Goal: Communication & Community: Answer question/provide support

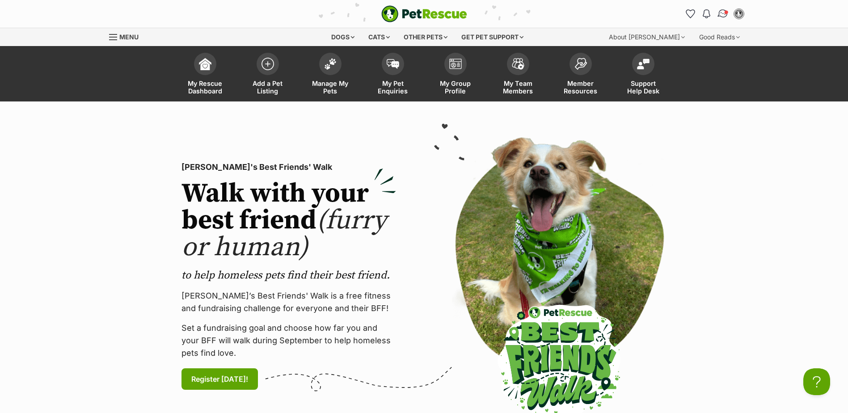
click at [724, 14] on img "Conversations" at bounding box center [723, 14] width 12 height 12
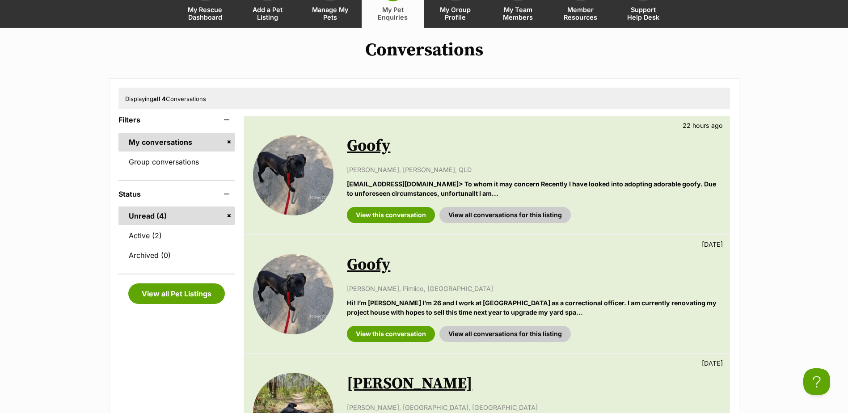
scroll to position [89, 0]
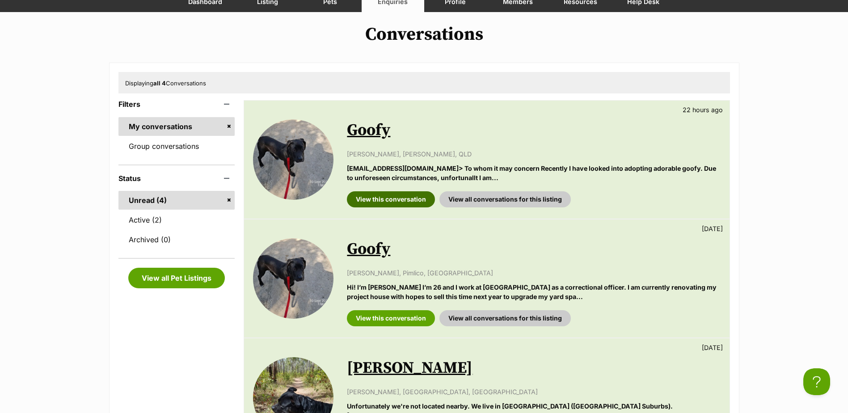
click at [408, 198] on link "View this conversation" at bounding box center [391, 199] width 88 height 16
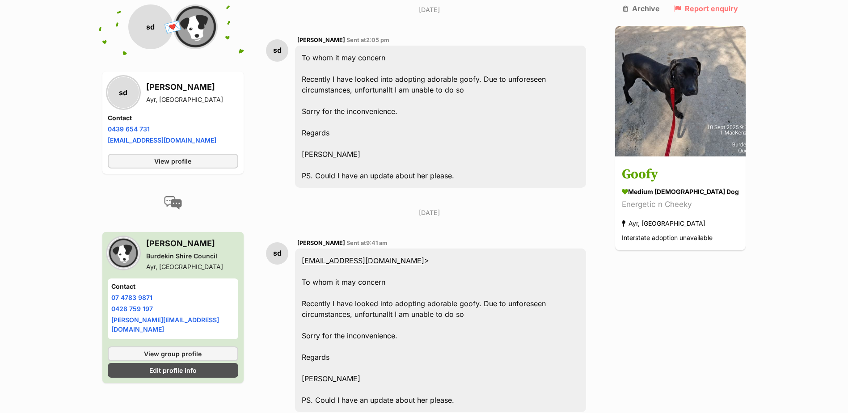
scroll to position [1019, 0]
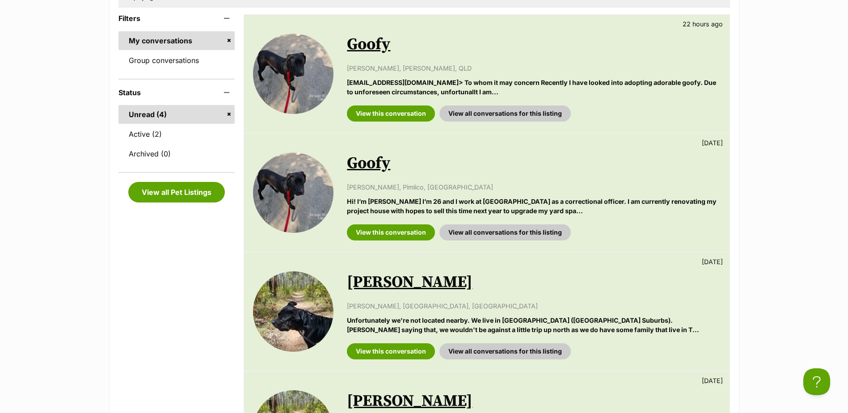
scroll to position [179, 0]
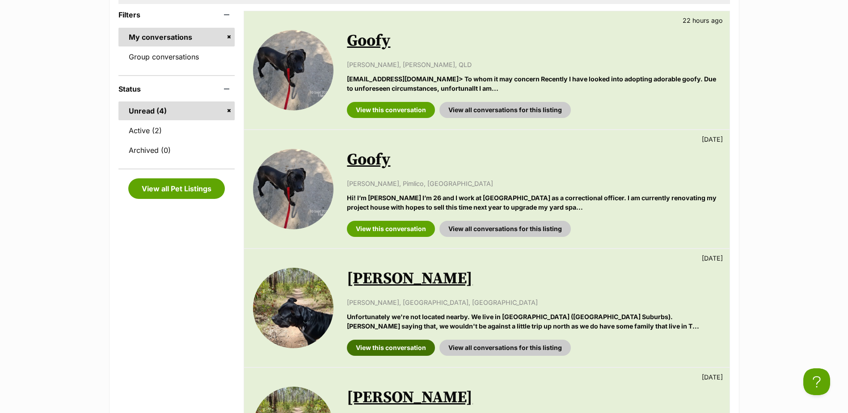
click at [387, 348] on link "View this conversation" at bounding box center [391, 348] width 88 height 16
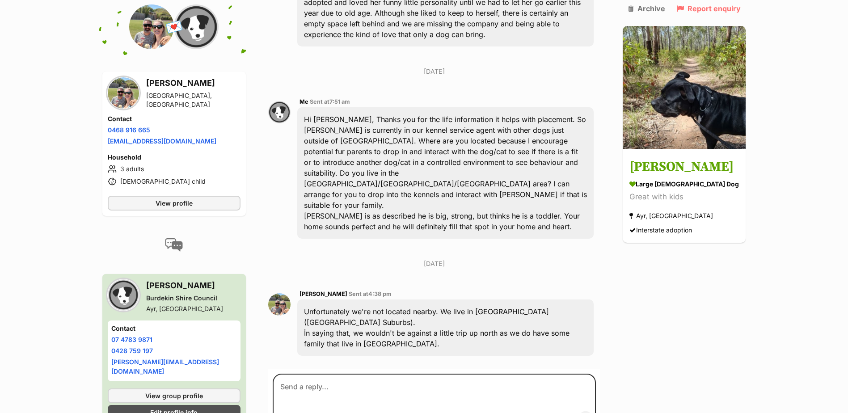
scroll to position [527, 0]
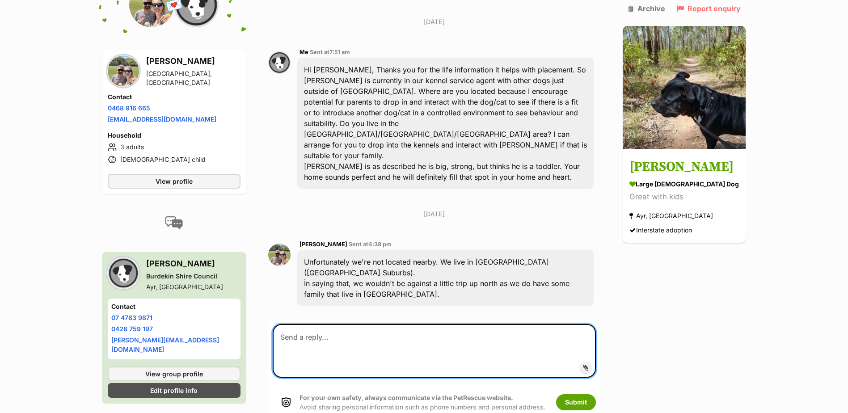
click at [320, 324] on textarea at bounding box center [434, 351] width 323 height 54
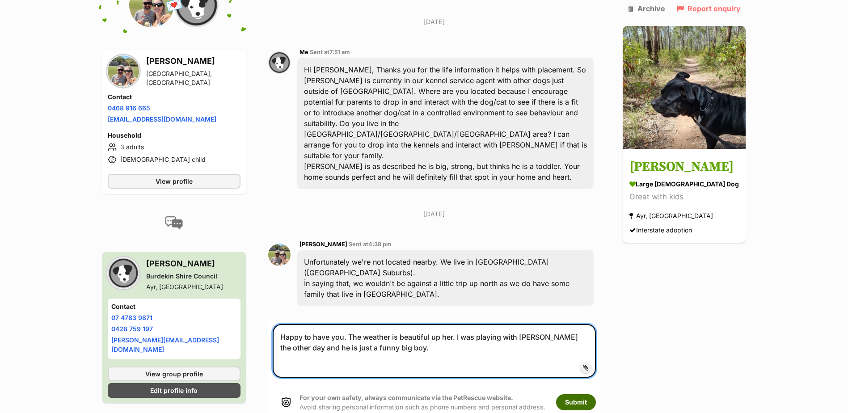
type textarea "Happy to have you. The weather is beautiful up her. I was playing with Toby the…"
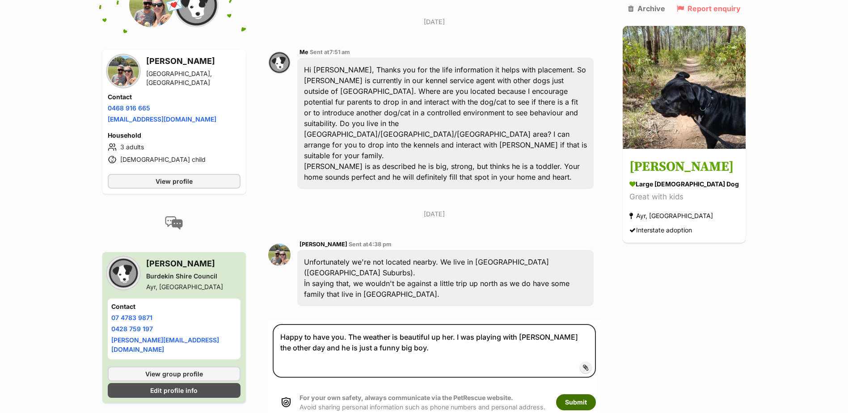
click at [586, 394] on button "Submit" at bounding box center [576, 402] width 40 height 16
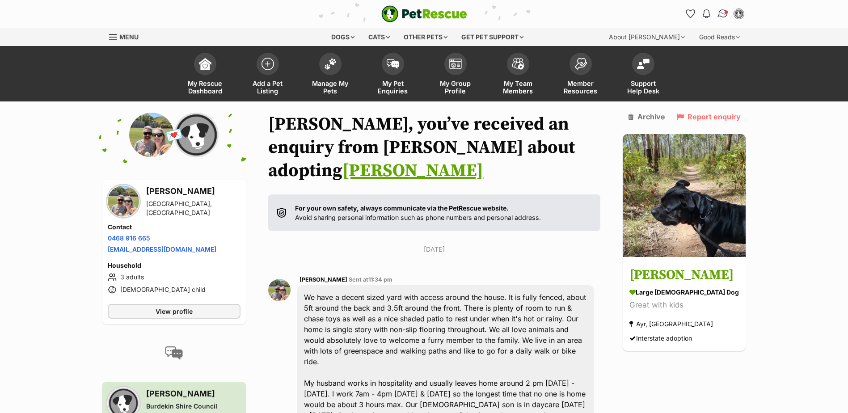
click at [721, 13] on img "Conversations" at bounding box center [723, 14] width 12 height 12
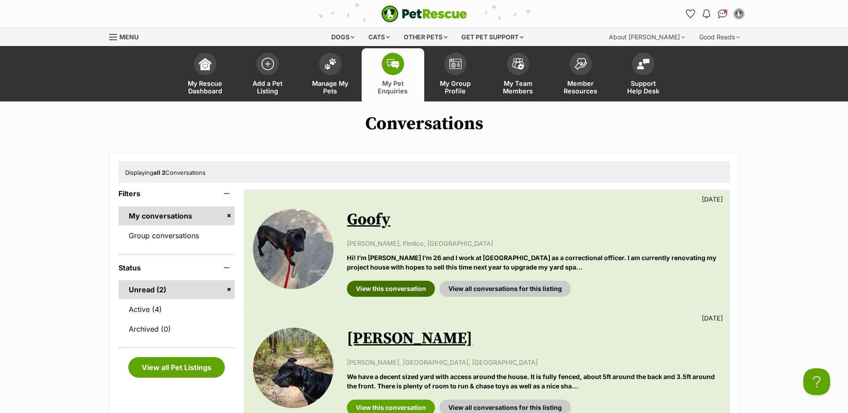
click at [390, 287] on link "View this conversation" at bounding box center [391, 289] width 88 height 16
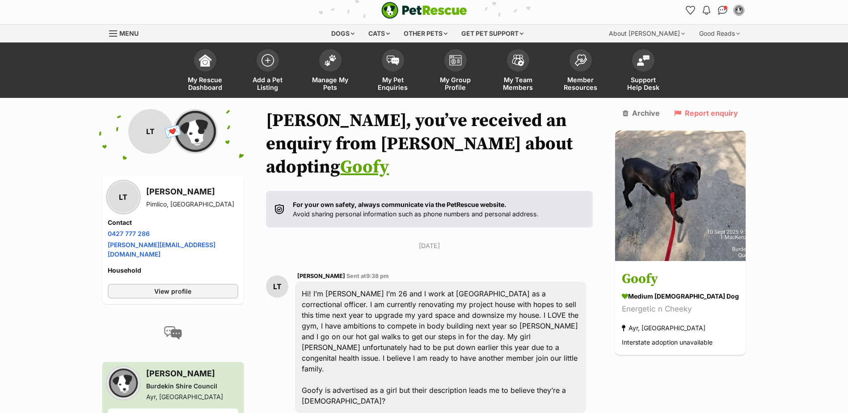
scroll to position [105, 0]
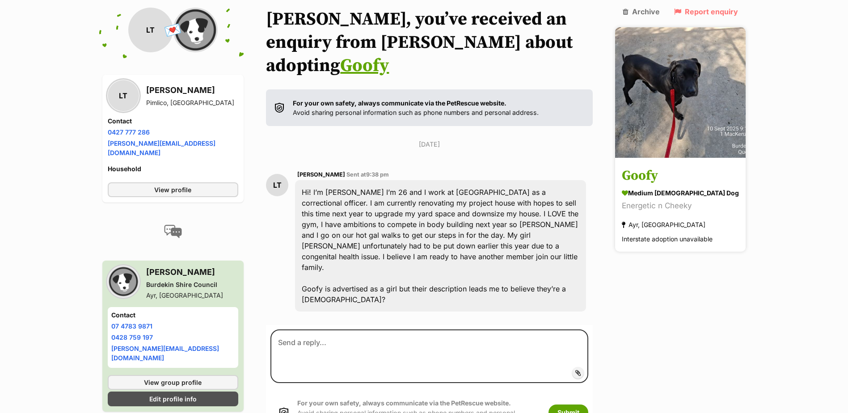
click at [678, 76] on img at bounding box center [680, 92] width 131 height 131
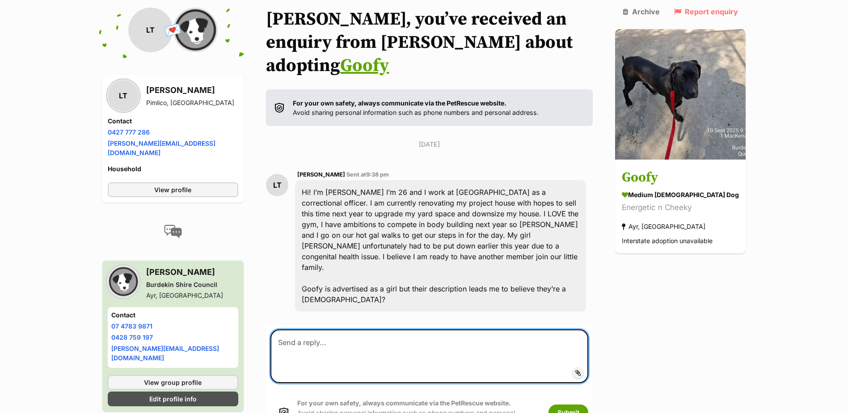
click at [304, 329] on textarea at bounding box center [429, 356] width 318 height 54
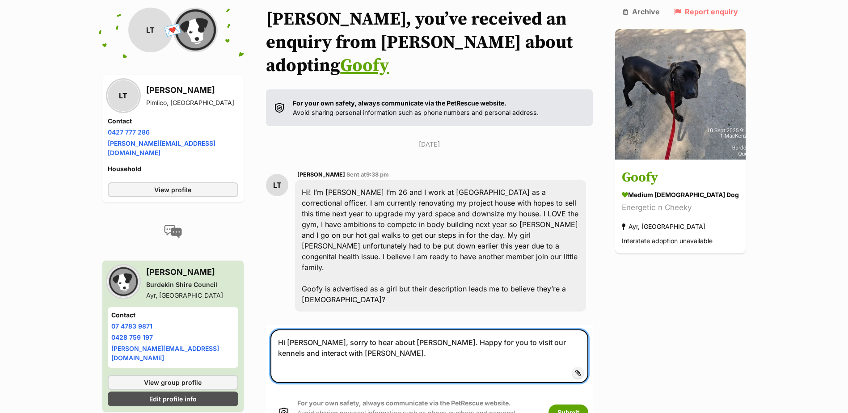
click at [393, 329] on textarea "Hi Logan, sorry to hear about Kiah. Happy for you to visit our kennels and inte…" at bounding box center [429, 356] width 318 height 54
type textarea "Hi Logan, sorry to hear about your loss. Happy for you to visit our kennels and…"
click at [323, 329] on textarea "Hi Logan, sorry to hear about your loss. Happy for you to visit our kennels and…" at bounding box center [429, 356] width 318 height 54
drag, startPoint x: 283, startPoint y: 296, endPoint x: 325, endPoint y: 310, distance: 43.7
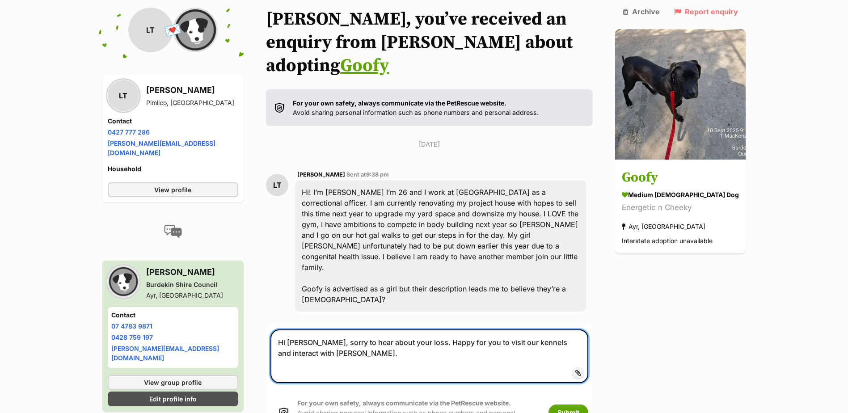
click at [325, 329] on textarea "Hi Logan, sorry to hear about your loss. Happy for you to visit our kennels and…" at bounding box center [429, 356] width 318 height 54
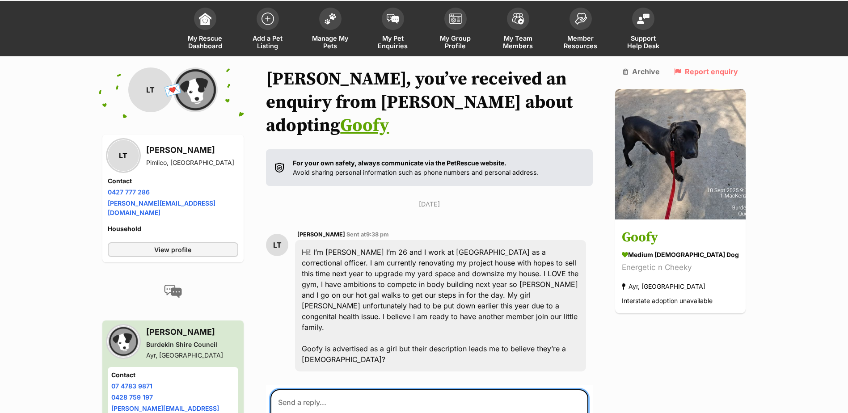
scroll to position [0, 0]
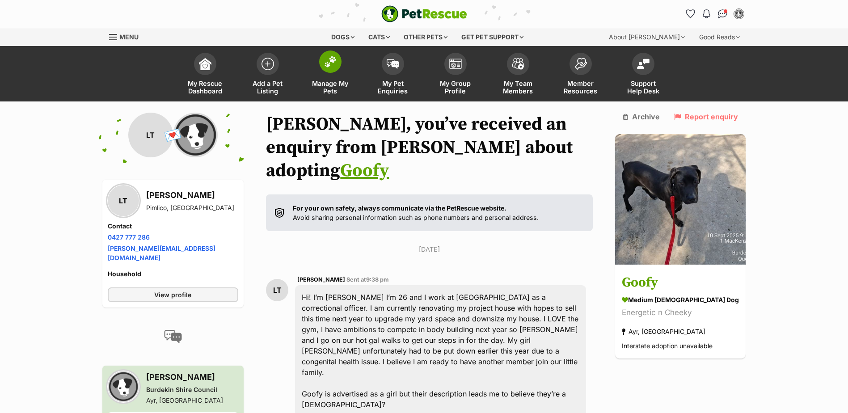
click at [335, 68] on span at bounding box center [330, 62] width 22 height 22
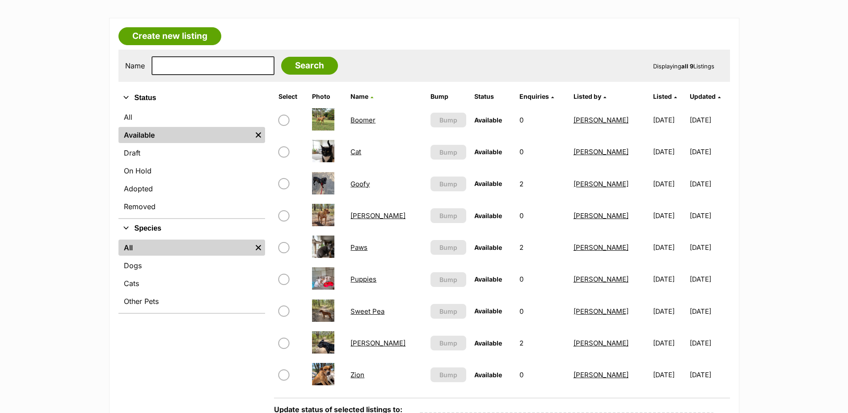
scroll to position [179, 0]
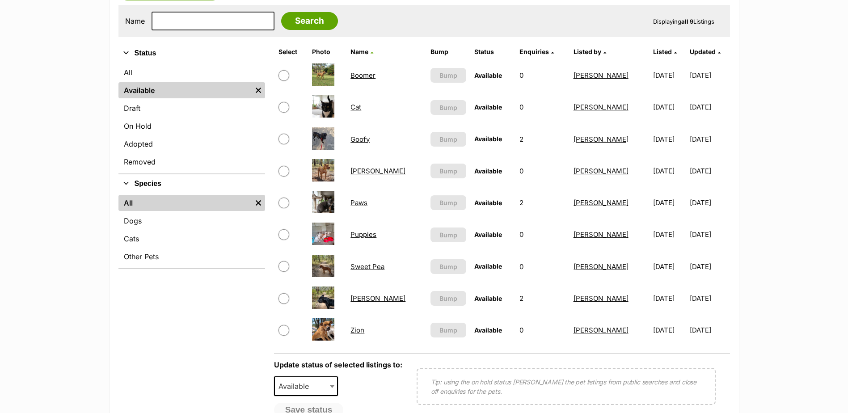
click at [361, 138] on link "Goofy" at bounding box center [359, 139] width 19 height 8
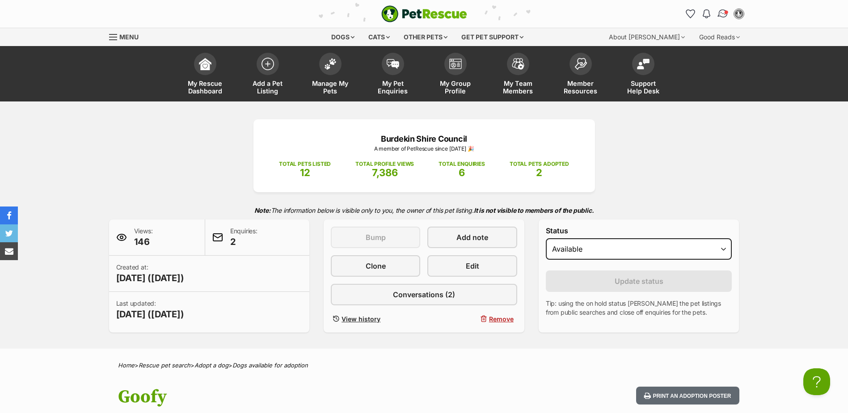
click at [721, 13] on img "Conversations" at bounding box center [723, 14] width 12 height 12
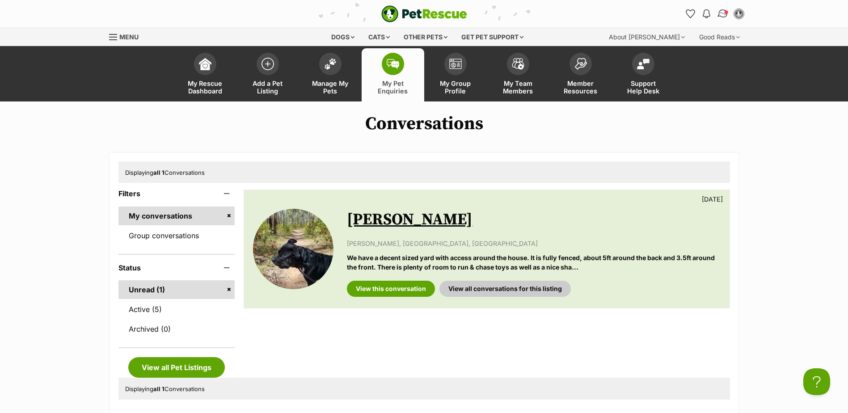
click at [721, 13] on img "Conversations" at bounding box center [723, 14] width 12 height 12
click at [721, 13] on img "Conversations" at bounding box center [722, 13] width 9 height 9
click at [140, 309] on link "Active (5)" at bounding box center [176, 309] width 117 height 19
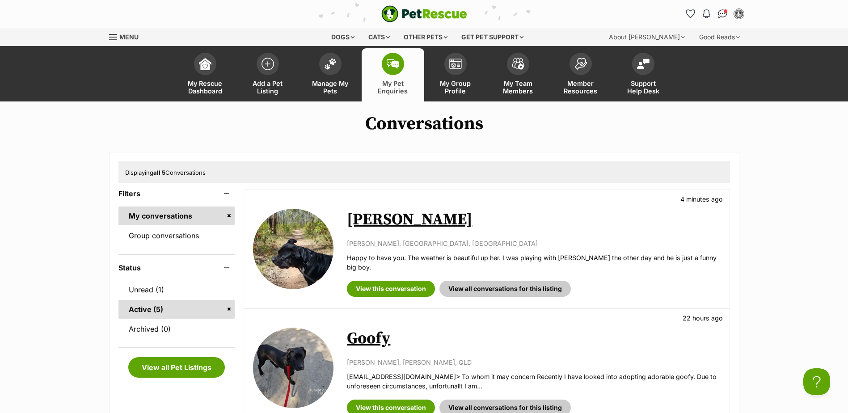
scroll to position [223, 0]
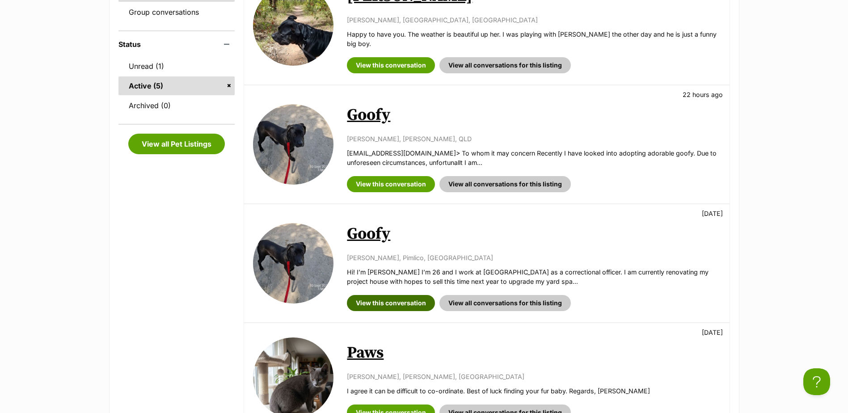
click at [400, 295] on link "View this conversation" at bounding box center [391, 303] width 88 height 16
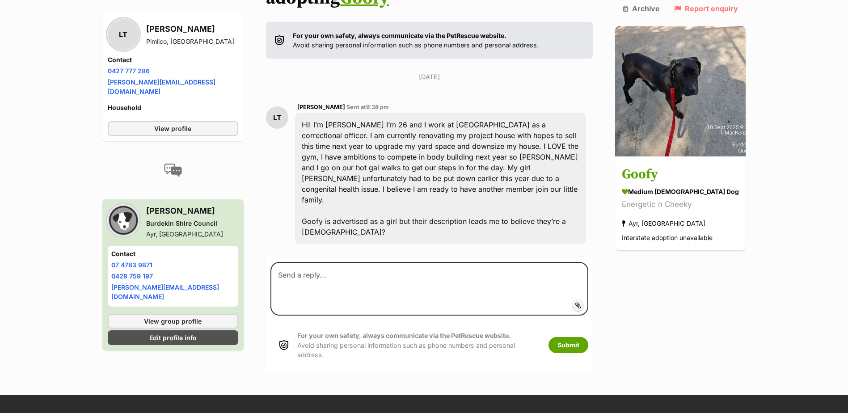
scroll to position [266, 0]
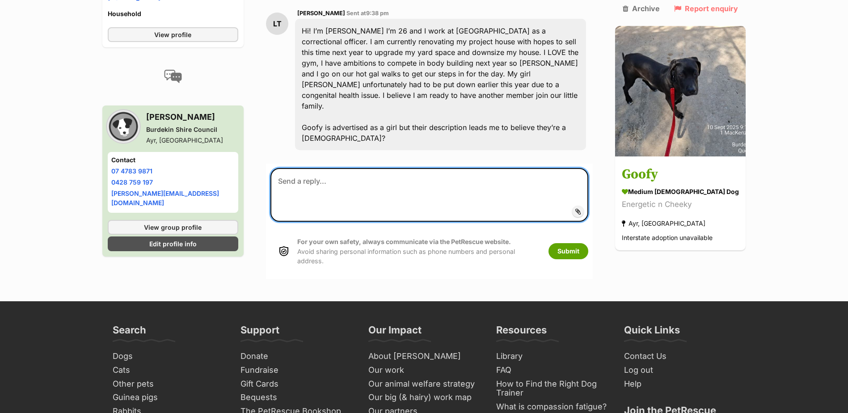
click at [312, 168] on textarea at bounding box center [429, 195] width 318 height 54
paste textarea "Hi Logan, sorry to hear about your loss. Happy for you to visit our kennels and…"
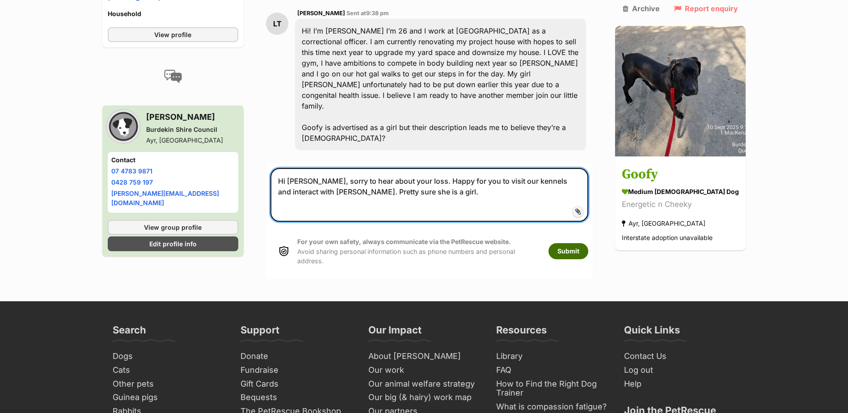
type textarea "Hi [PERSON_NAME], sorry to hear about your loss. Happy for you to visit our ken…"
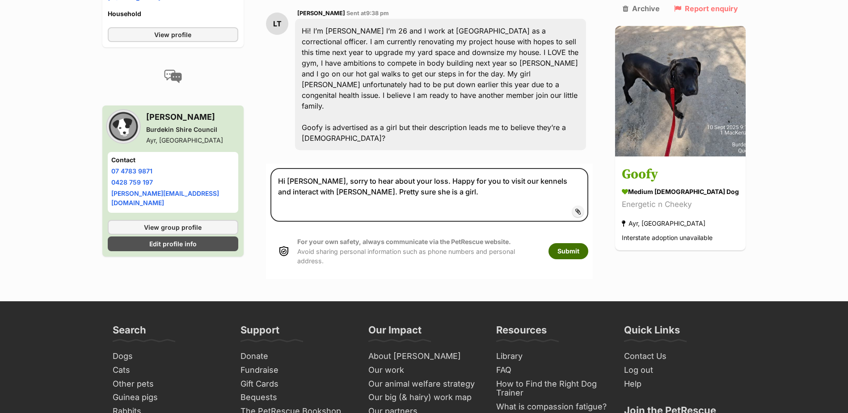
click at [588, 243] on button "Submit" at bounding box center [568, 251] width 40 height 16
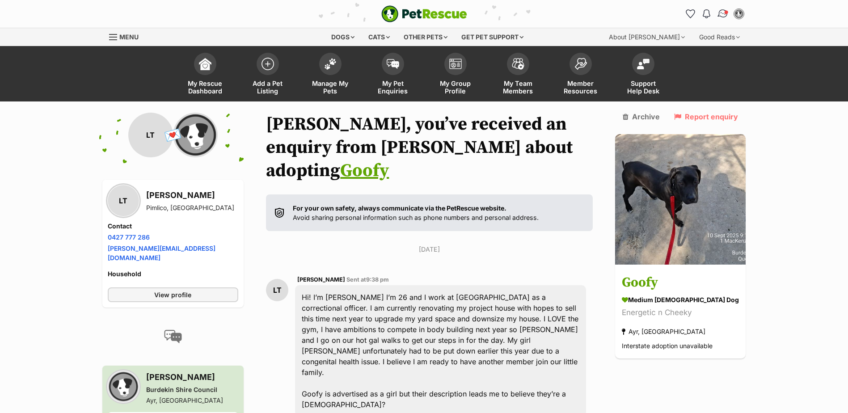
click at [724, 13] on span "Conversations" at bounding box center [726, 12] width 4 height 4
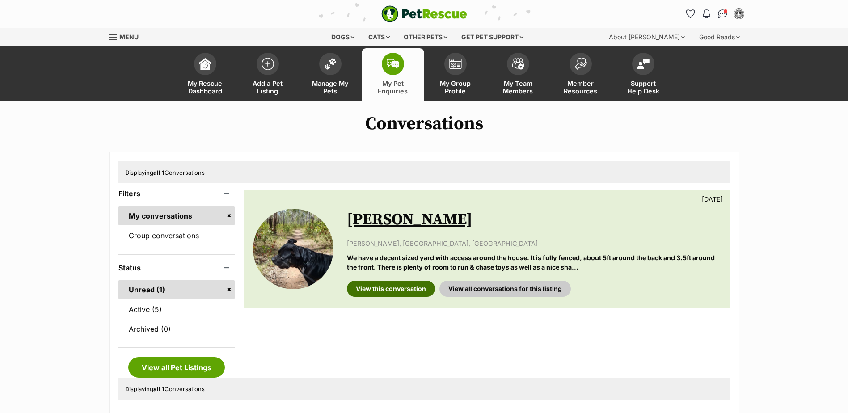
click at [399, 286] on link "View this conversation" at bounding box center [391, 289] width 88 height 16
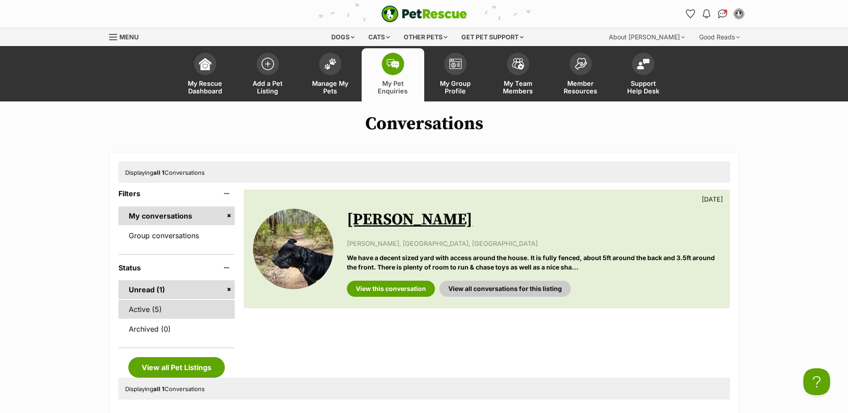
click at [143, 309] on link "Active (5)" at bounding box center [176, 309] width 117 height 19
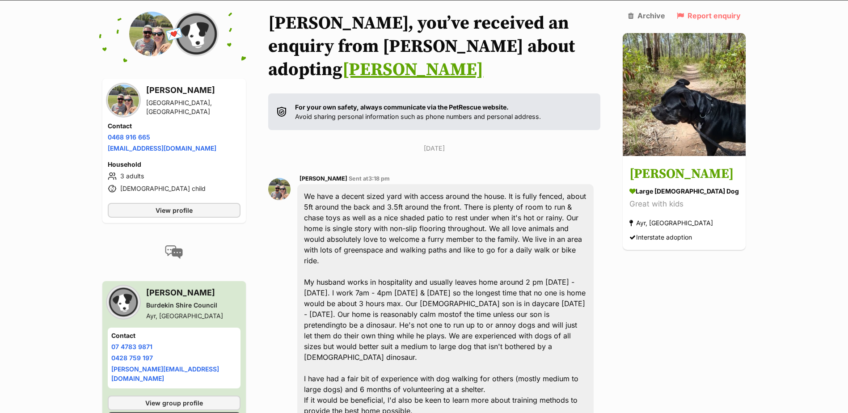
scroll to position [179, 0]
